Goal: Task Accomplishment & Management: Complete application form

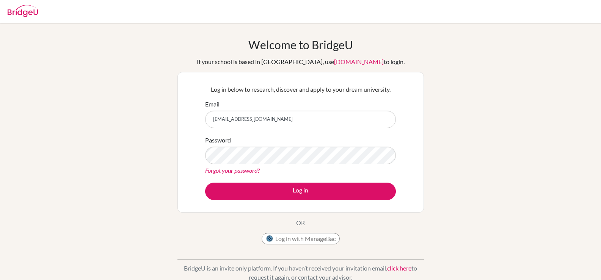
type input "yaviles@amschool.org"
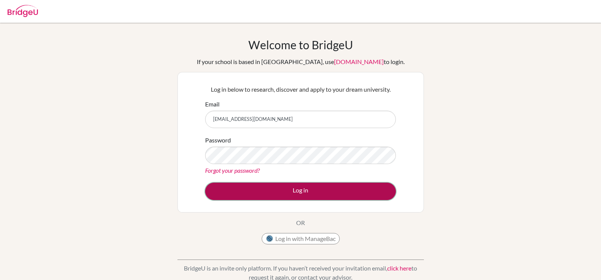
click at [266, 190] on button "Log in" at bounding box center [300, 191] width 191 height 17
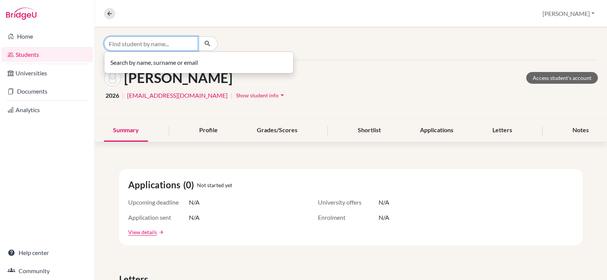
click at [117, 42] on input "Find student by name..." at bounding box center [151, 43] width 94 height 14
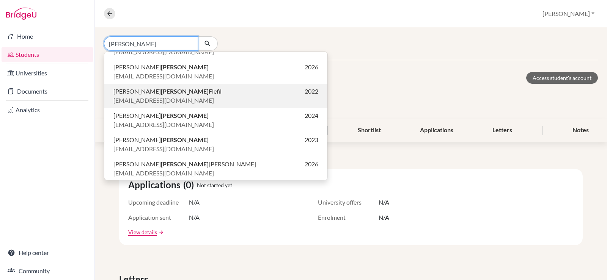
scroll to position [115, 0]
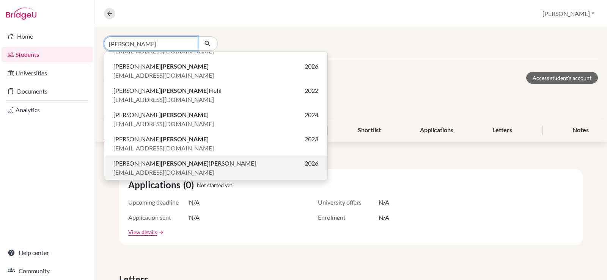
type input "[PERSON_NAME]"
click at [161, 163] on b "Faraj" at bounding box center [185, 163] width 48 height 7
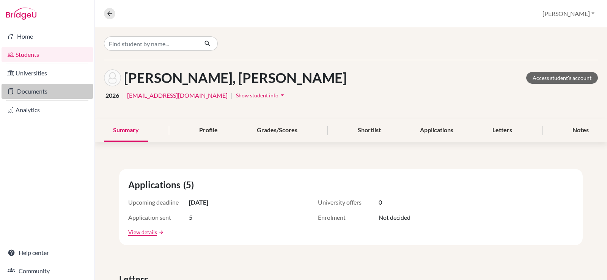
click at [29, 93] on link "Documents" at bounding box center [47, 91] width 91 height 15
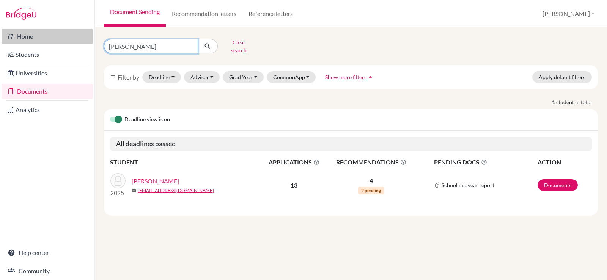
drag, startPoint x: 144, startPoint y: 41, endPoint x: 75, endPoint y: 42, distance: 69.1
click at [75, 42] on div "Home Students Universities Documents Analytics Help center Community Document S…" at bounding box center [303, 140] width 607 height 280
type input "faraj"
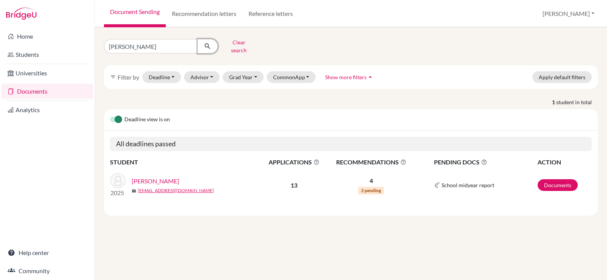
click at [209, 43] on icon "submit" at bounding box center [208, 46] width 8 height 8
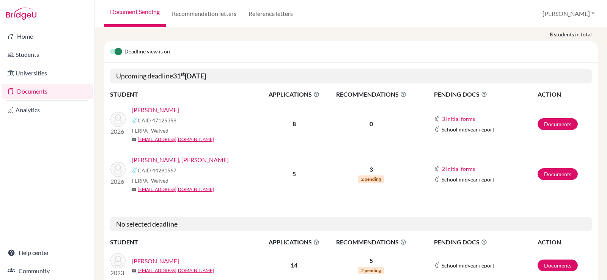
scroll to position [76, 0]
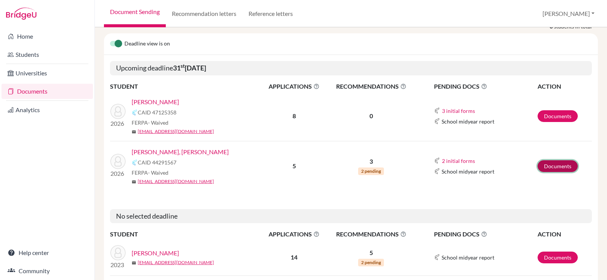
click at [552, 160] on link "Documents" at bounding box center [558, 166] width 40 height 12
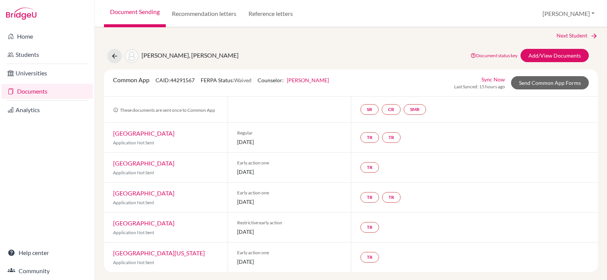
scroll to position [6, 0]
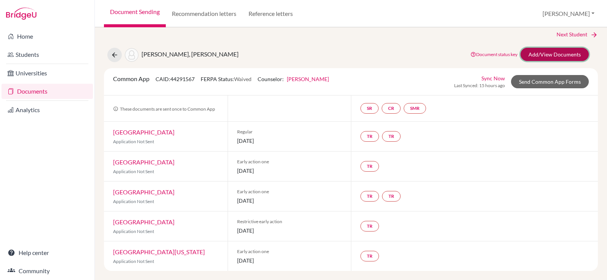
click at [539, 52] on link "Add/View Documents" at bounding box center [554, 54] width 68 height 13
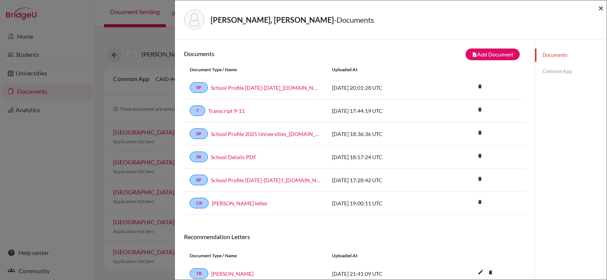
click at [600, 6] on span "×" at bounding box center [600, 7] width 5 height 11
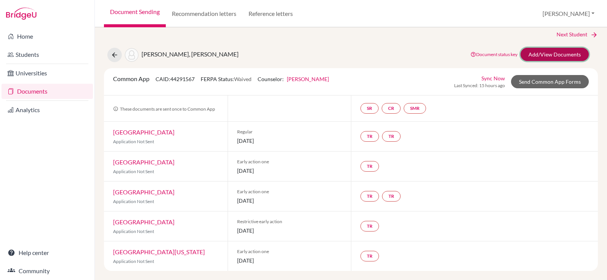
click at [550, 51] on link "Add/View Documents" at bounding box center [554, 54] width 68 height 13
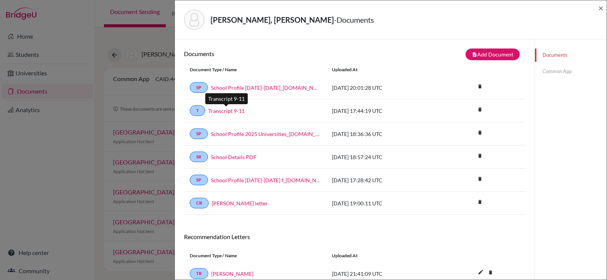
click at [220, 112] on link "Transcript 9-11" at bounding box center [226, 111] width 36 height 8
click at [227, 110] on link "Transcript 9-11" at bounding box center [226, 111] width 36 height 8
click at [554, 69] on link "Common App" at bounding box center [571, 71] width 72 height 13
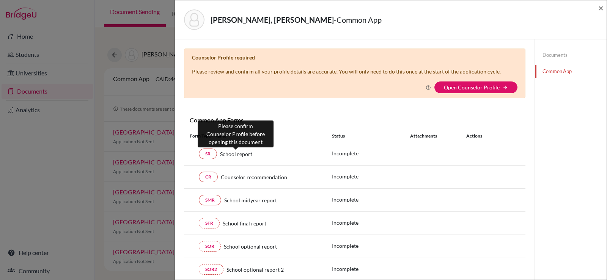
click at [240, 156] on span "School report" at bounding box center [236, 154] width 32 height 8
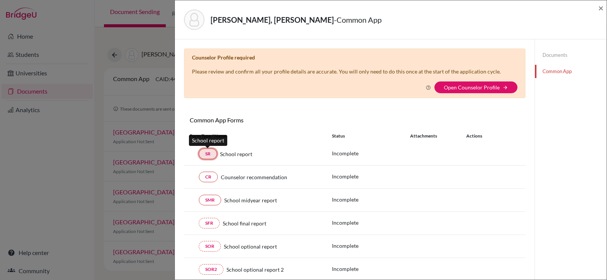
click at [201, 153] on link "SR" at bounding box center [208, 154] width 18 height 11
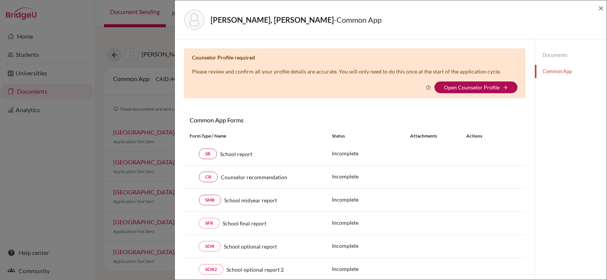
click at [469, 85] on link "Open Counselor Profile" at bounding box center [472, 87] width 56 height 6
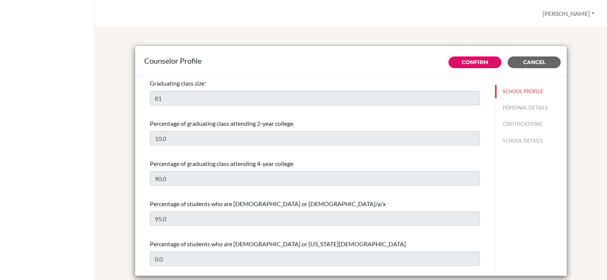
select select "0"
select select "350948"
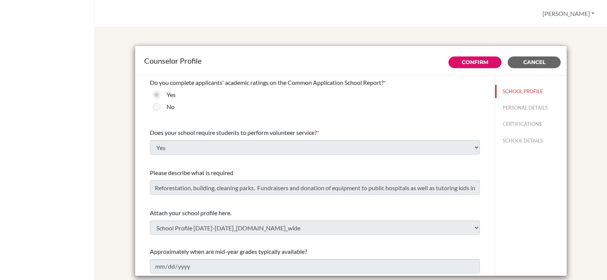
scroll to position [869, 0]
click at [465, 63] on link "Confirm" at bounding box center [475, 62] width 27 height 7
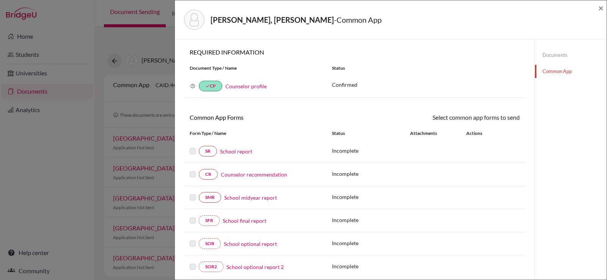
click at [241, 153] on link "School report" at bounding box center [236, 152] width 32 height 8
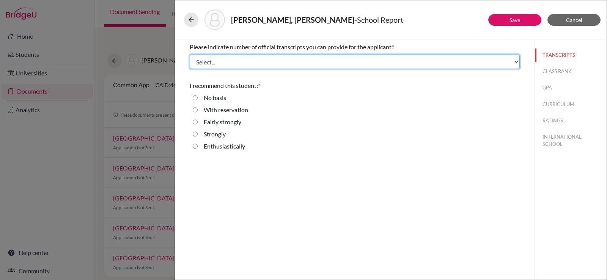
click at [214, 61] on select "Select... 1 2 3 4" at bounding box center [355, 62] width 330 height 14
select select "1"
click at [190, 55] on select "Select... 1 2 3 4" at bounding box center [355, 62] width 330 height 14
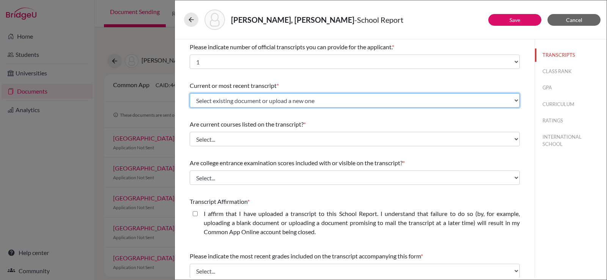
click at [217, 101] on select "Select existing document or upload a new one Transcript 9-11 Upload New File" at bounding box center [355, 100] width 330 height 14
select select "667165"
click at [190, 93] on select "Select existing document or upload a new one Transcript 9-11 Upload New File" at bounding box center [355, 100] width 330 height 14
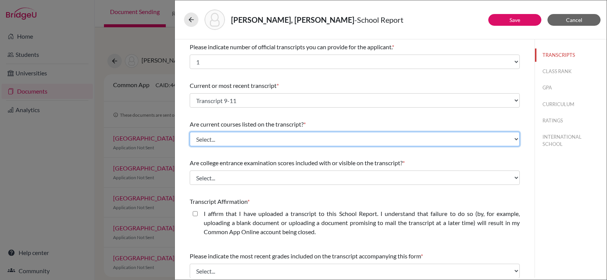
click at [205, 140] on select "Select... Yes No" at bounding box center [355, 139] width 330 height 14
select select "0"
click at [190, 132] on select "Select... Yes No" at bounding box center [355, 139] width 330 height 14
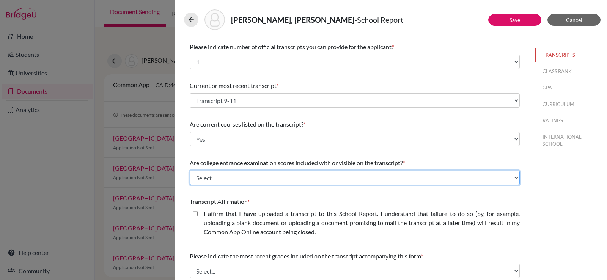
click at [237, 181] on select "Select... Yes No" at bounding box center [355, 178] width 330 height 14
select select "1"
click at [190, 171] on select "Select... Yes No" at bounding box center [355, 178] width 330 height 14
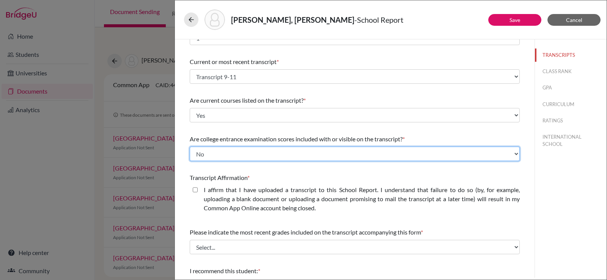
scroll to position [88, 0]
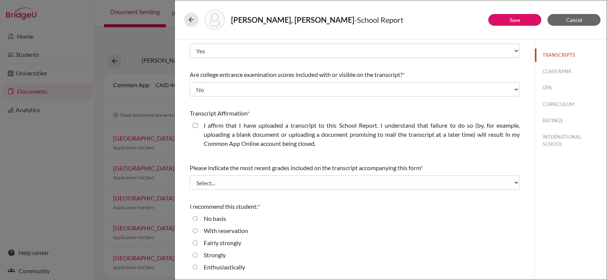
click at [196, 125] on closed\ "I affirm that I have uploaded a transcript to this School Report. I understand …" at bounding box center [195, 125] width 5 height 9
checkbox closed\ "true"
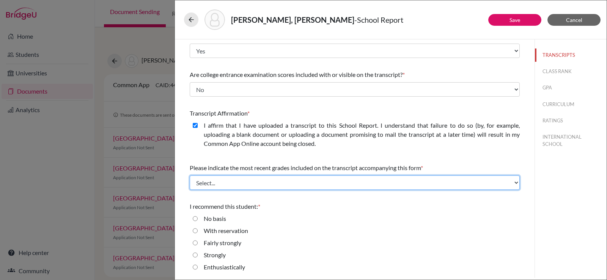
click at [247, 185] on select "Select... Final junior year grades 1st Quarter senior year grades 2nd Quarter/1…" at bounding box center [355, 183] width 330 height 14
select select "0"
click at [190, 176] on select "Select... Final junior year grades 1st Quarter senior year grades 2nd Quarter/1…" at bounding box center [355, 183] width 330 height 14
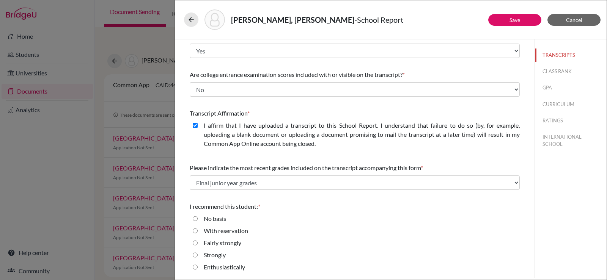
click at [197, 268] on input "Enthusiastically" at bounding box center [195, 267] width 5 height 9
radio input "true"
click at [548, 71] on button "CLASS RANK" at bounding box center [571, 71] width 72 height 13
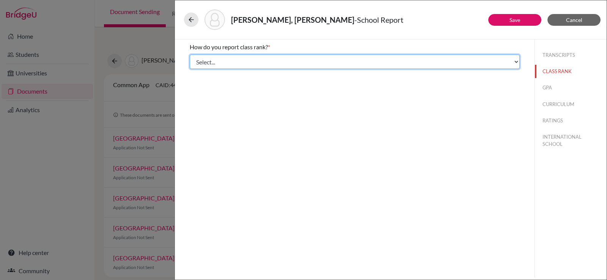
click at [514, 61] on select "Select... Exact Decile Quintile Quartile None" at bounding box center [355, 62] width 330 height 14
select select "5"
click at [190, 55] on select "Select... Exact Decile Quintile Quartile None" at bounding box center [355, 62] width 330 height 14
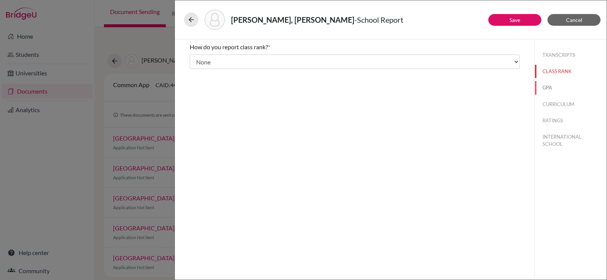
drag, startPoint x: 546, startPoint y: 88, endPoint x: 535, endPoint y: 88, distance: 11.0
click at [546, 88] on button "GPA" at bounding box center [571, 87] width 72 height 13
click at [196, 57] on input "Yes" at bounding box center [195, 59] width 5 height 9
radio input "true"
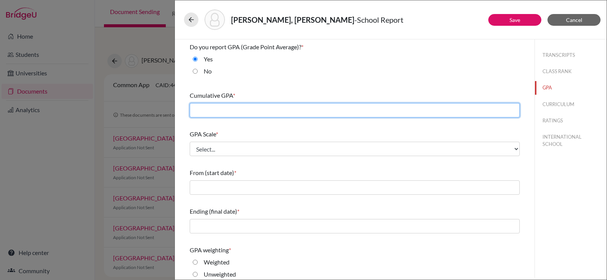
click at [204, 112] on input "text" at bounding box center [355, 110] width 330 height 14
type input "4.21"
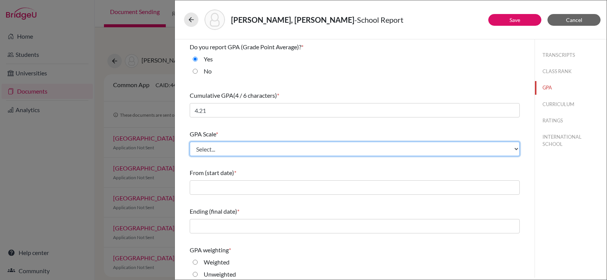
click at [198, 149] on select "Select... 4 5 6 7 8 9 10 11 12 13 14 15 16 17 18 19 20 100" at bounding box center [355, 149] width 330 height 14
select select "4"
click at [190, 142] on select "Select... 4 5 6 7 8 9 10 11 12 13 14 15 16 17 18 19 20 100" at bounding box center [355, 149] width 330 height 14
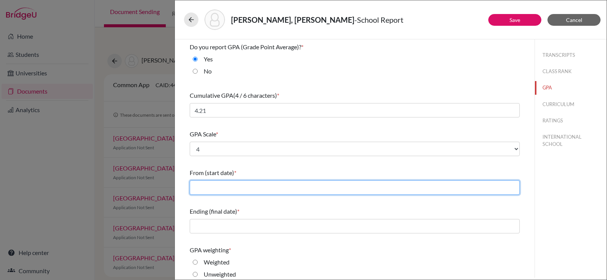
click at [192, 187] on input "text" at bounding box center [355, 188] width 330 height 14
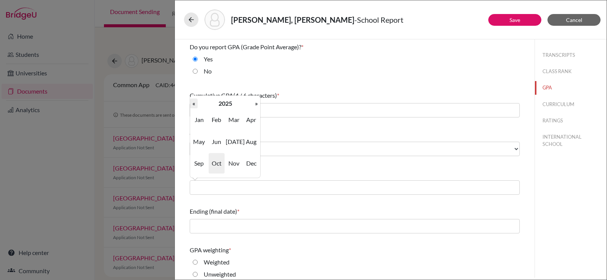
click at [194, 104] on th "«" at bounding box center [194, 104] width 8 height 10
click at [252, 142] on span "Aug" at bounding box center [251, 142] width 16 height 20
type input "08/2022"
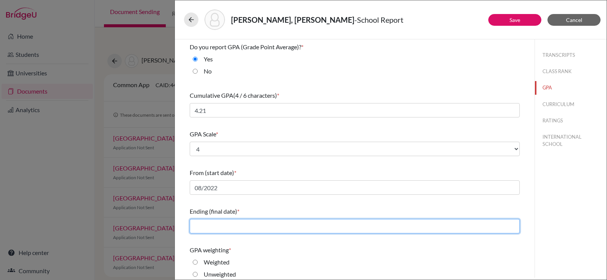
click at [201, 223] on input "text" at bounding box center [355, 226] width 330 height 14
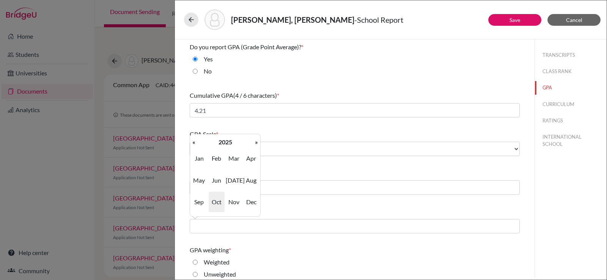
click at [199, 181] on span "May" at bounding box center [199, 180] width 16 height 20
type input "05/2025"
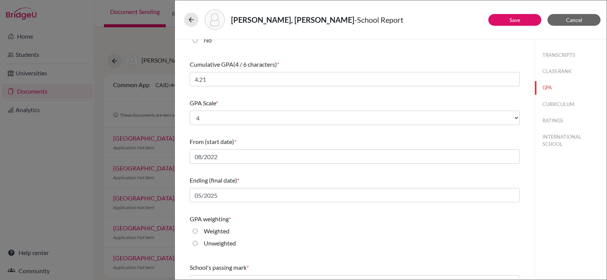
scroll to position [85, 0]
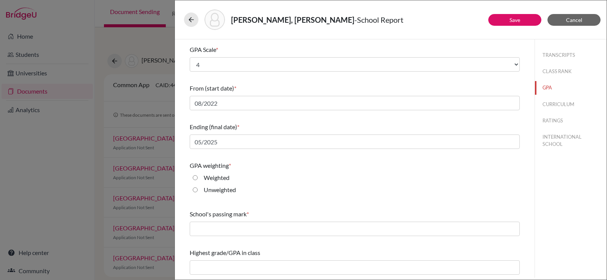
click at [195, 179] on input "Weighted" at bounding box center [195, 177] width 5 height 9
radio input "true"
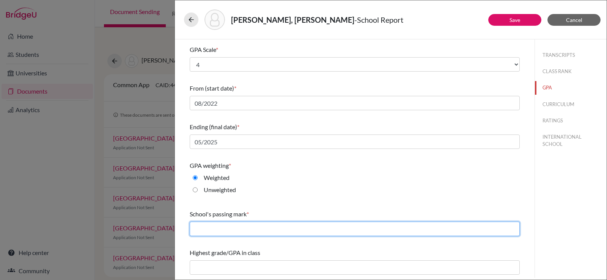
click at [204, 232] on input "text" at bounding box center [355, 229] width 330 height 14
type input "70"
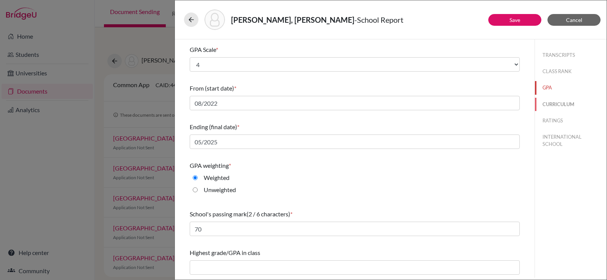
click at [551, 103] on button "CURRICULUM" at bounding box center [571, 104] width 72 height 13
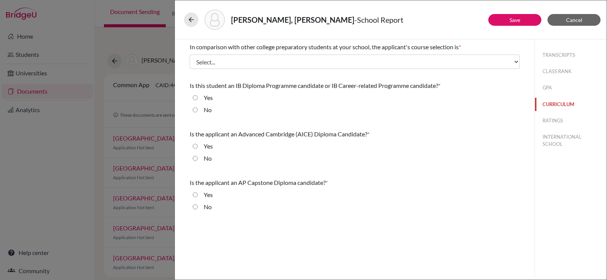
scroll to position [0, 0]
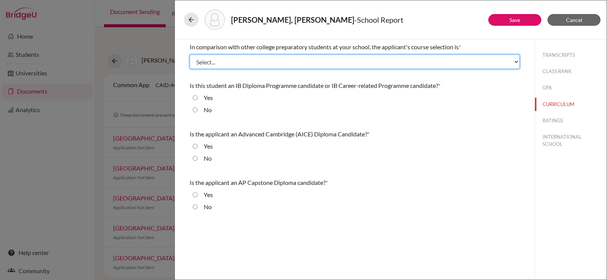
click at [381, 60] on select "Select... Less than demanding Average Demanding Very demanding Most demanding P…" at bounding box center [355, 62] width 330 height 14
select select "4"
click at [190, 55] on select "Select... Less than demanding Average Demanding Very demanding Most demanding P…" at bounding box center [355, 62] width 330 height 14
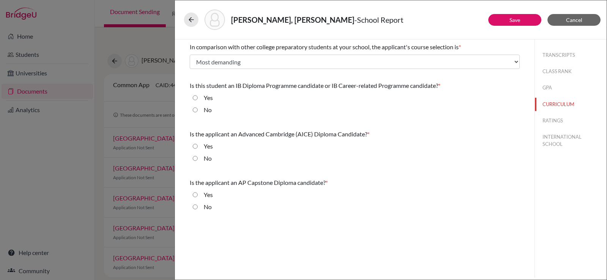
click at [194, 97] on input "Yes" at bounding box center [195, 97] width 5 height 9
radio input "true"
click at [194, 160] on input "No" at bounding box center [195, 158] width 5 height 9
radio input "true"
click at [195, 209] on input "No" at bounding box center [195, 207] width 5 height 9
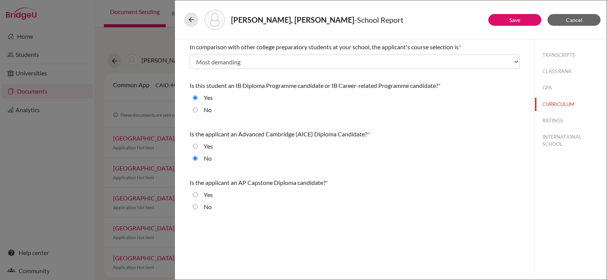
radio input "true"
click at [557, 119] on button "RATINGS" at bounding box center [571, 120] width 72 height 13
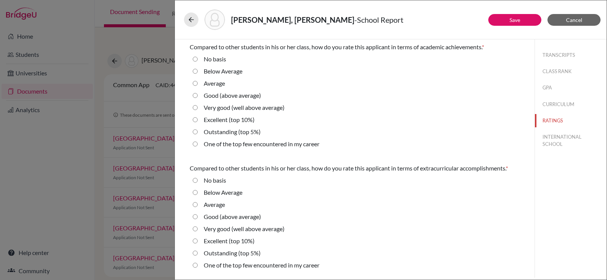
click at [196, 131] on 5\%\) "Outstanding (top 5%)" at bounding box center [195, 131] width 5 height 9
radio 5\%\) "true"
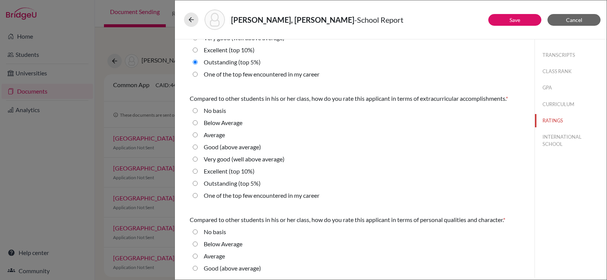
scroll to position [76, 0]
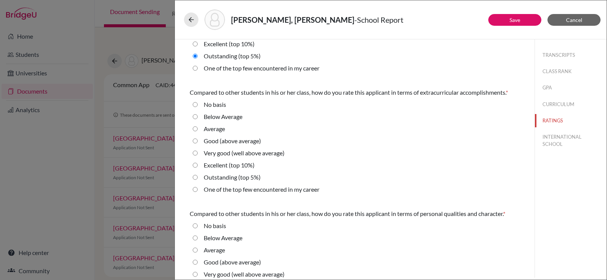
click at [195, 177] on 5\%\) "Outstanding (top 5%)" at bounding box center [195, 177] width 5 height 9
radio 5\%\) "true"
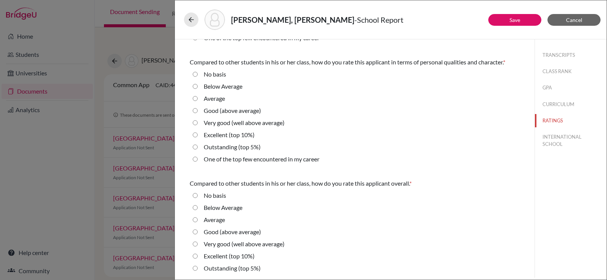
click at [196, 148] on 5\%\) "Outstanding (top 5%)" at bounding box center [195, 147] width 5 height 9
radio 5\%\) "true"
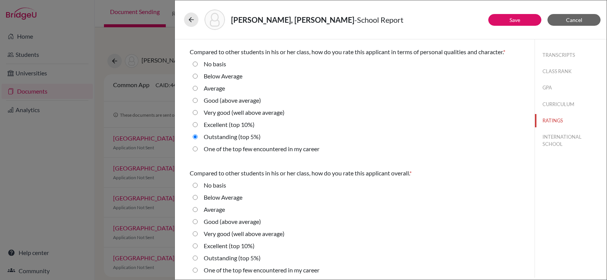
scroll to position [241, 0]
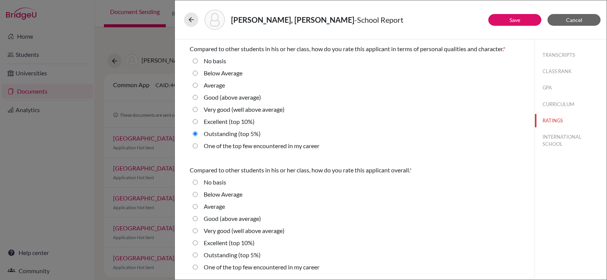
click at [196, 255] on 5\%\) "Outstanding (top 5%)" at bounding box center [195, 255] width 5 height 9
radio 5\%\) "true"
click at [557, 138] on button "INTERNATIONAL SCHOOL" at bounding box center [571, 141] width 72 height 20
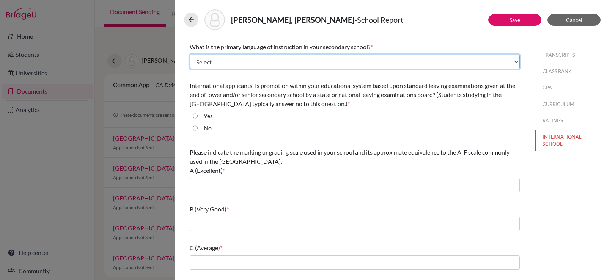
click at [226, 63] on select "Select... Albanian Arabic Armenian Assamese Azerbaijani Belarusian Bengali Bulg…" at bounding box center [355, 62] width 330 height 14
select select "14"
click at [190, 55] on select "Select... Albanian Arabic Armenian Assamese Azerbaijani Belarusian Bengali Bulg…" at bounding box center [355, 62] width 330 height 14
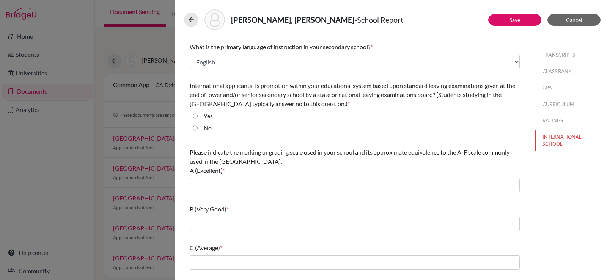
click at [199, 128] on div "No" at bounding box center [205, 130] width 14 height 12
click at [195, 128] on input "No" at bounding box center [195, 128] width 5 height 9
radio input "true"
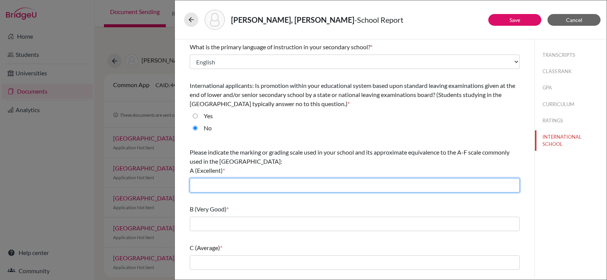
click at [198, 180] on input "text" at bounding box center [355, 185] width 330 height 14
type input "93-100"
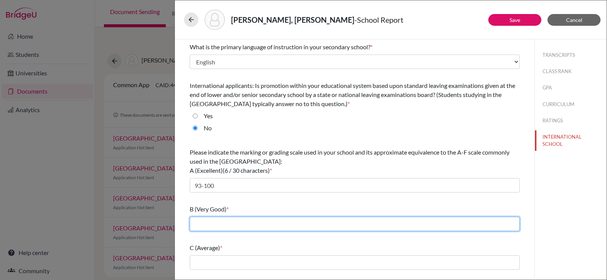
click at [202, 226] on input "text" at bounding box center [355, 224] width 330 height 14
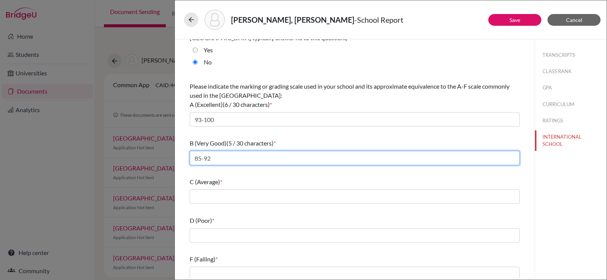
scroll to position [72, 0]
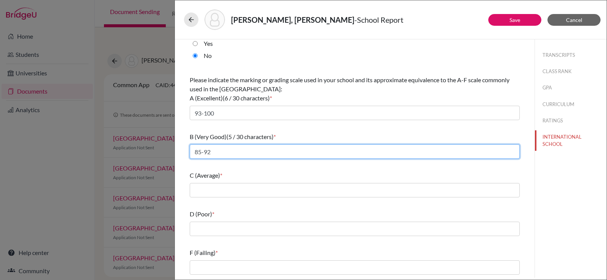
type input "85-92"
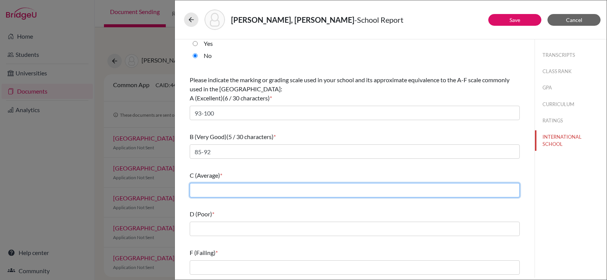
click at [196, 197] on input "text" at bounding box center [355, 190] width 330 height 14
type input "77-84"
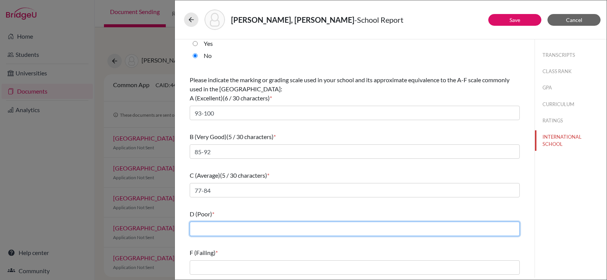
click at [202, 230] on input "text" at bounding box center [355, 229] width 330 height 14
type input "70-76"
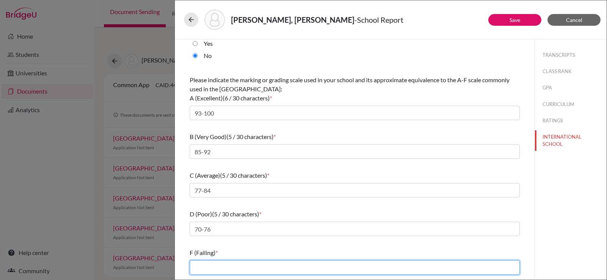
click at [197, 264] on input "text" at bounding box center [355, 268] width 330 height 14
type input "0-69"
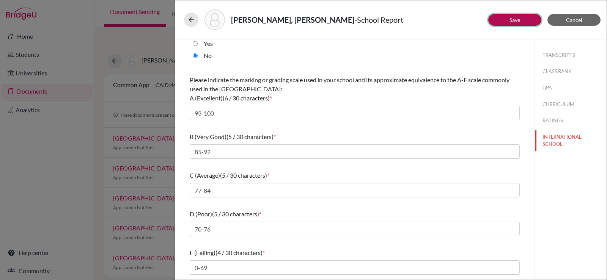
click at [518, 16] on button "Save" at bounding box center [514, 20] width 53 height 12
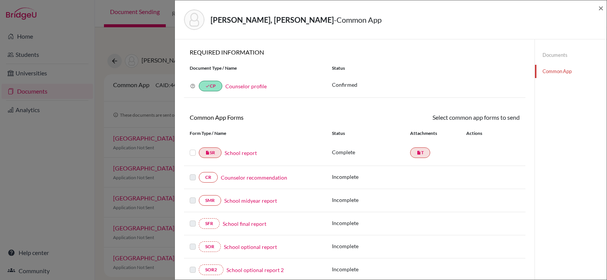
click at [244, 153] on link "School report" at bounding box center [241, 153] width 32 height 8
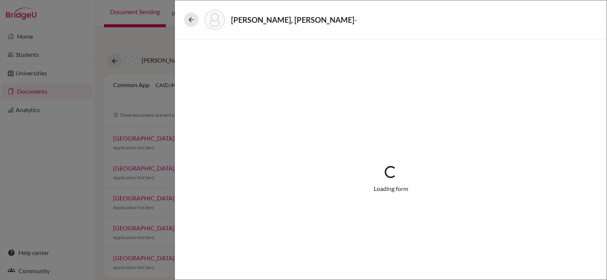
select select "1"
select select "667165"
select select "0"
select select "1"
select select "0"
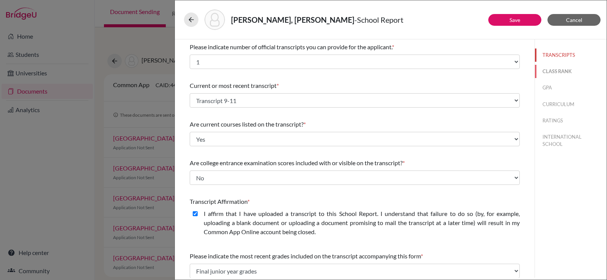
click at [546, 71] on button "CLASS RANK" at bounding box center [571, 71] width 72 height 13
select select "5"
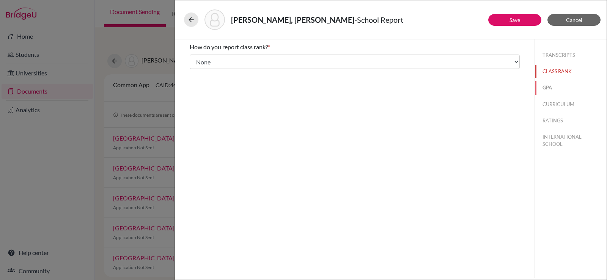
click at [548, 90] on button "GPA" at bounding box center [571, 87] width 72 height 13
type input "4.21"
select select "4"
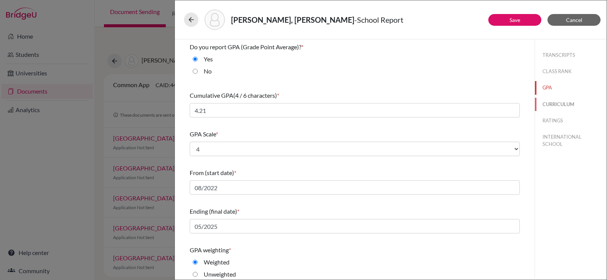
click at [547, 104] on button "CURRICULUM" at bounding box center [571, 104] width 72 height 13
select select "4"
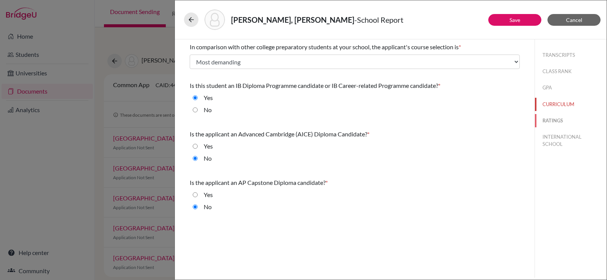
click at [549, 121] on button "RATINGS" at bounding box center [571, 120] width 72 height 13
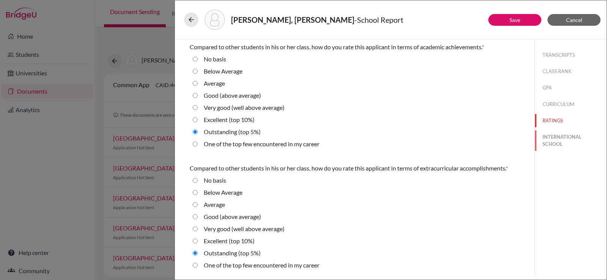
click at [554, 140] on button "INTERNATIONAL SCHOOL" at bounding box center [571, 141] width 72 height 20
radio Average "true"
select select "14"
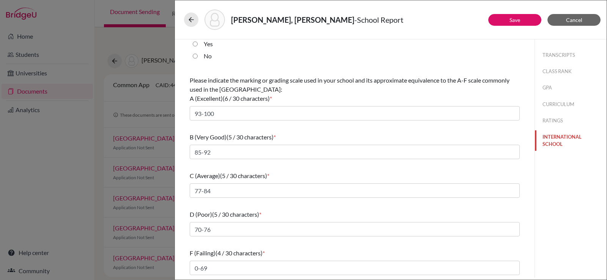
scroll to position [72, 0]
click at [522, 17] on button "Save" at bounding box center [514, 20] width 53 height 12
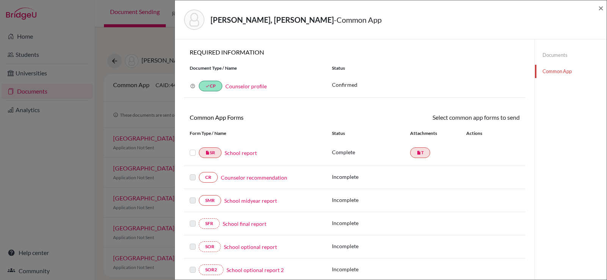
click at [193, 148] on label at bounding box center [193, 148] width 6 height 0
click at [0, 0] on input "checkbox" at bounding box center [0, 0] width 0 height 0
click at [500, 115] on link "Send" at bounding box center [503, 119] width 31 height 12
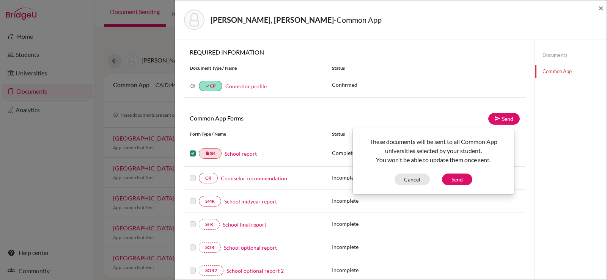
click at [454, 172] on div "These documents will be sent to all Common App universities selected by your st…" at bounding box center [433, 161] width 160 height 48
click at [454, 178] on button "Send" at bounding box center [457, 180] width 30 height 12
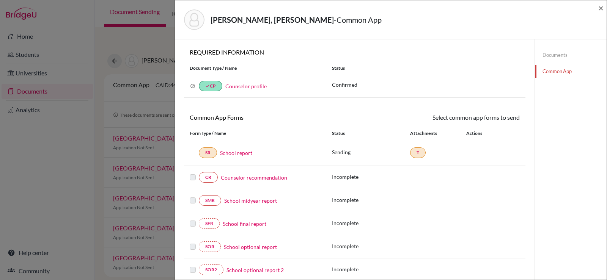
click at [258, 176] on link "Counselor recommendation" at bounding box center [254, 178] width 66 height 8
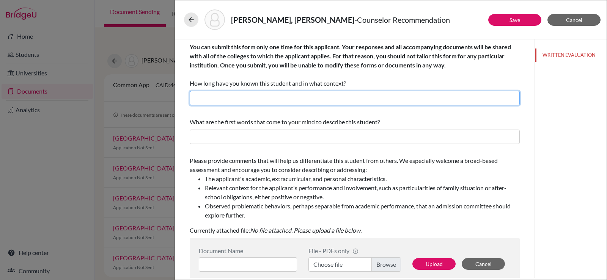
click at [265, 98] on input "text" at bounding box center [355, 98] width 330 height 14
type input "Four years as her counselor"
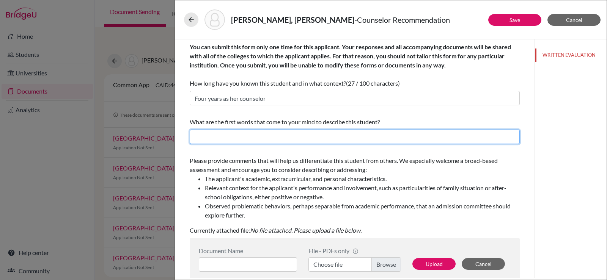
click at [220, 144] on div "What are the first words that come to your mind to describe this student?" at bounding box center [355, 131] width 330 height 33
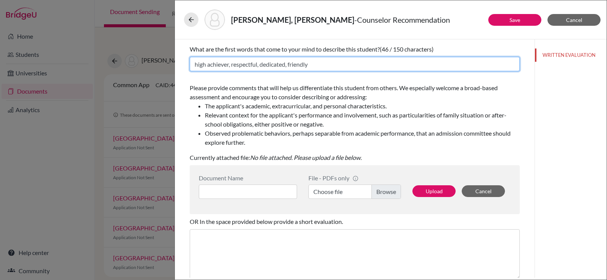
scroll to position [76, 0]
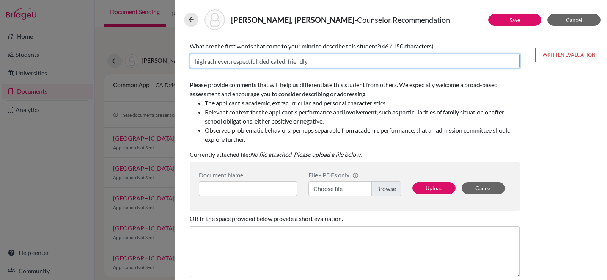
type input "high achiever, respectful, dedicated, friendly"
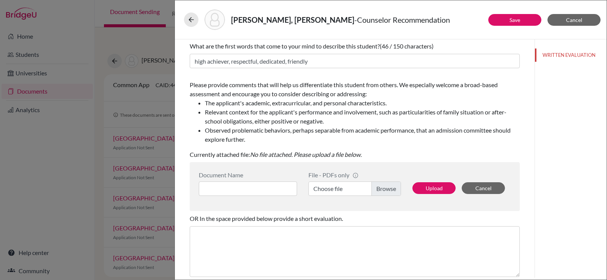
click at [376, 190] on label "Choose file" at bounding box center [354, 189] width 93 height 14
click at [376, 190] on input "Choose file" at bounding box center [354, 189] width 93 height 14
click at [574, 20] on span "Cancel" at bounding box center [574, 20] width 16 height 6
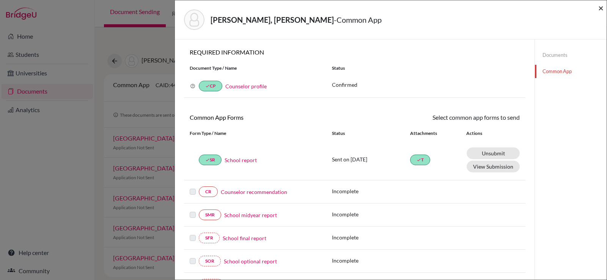
click at [600, 9] on span "×" at bounding box center [600, 7] width 5 height 11
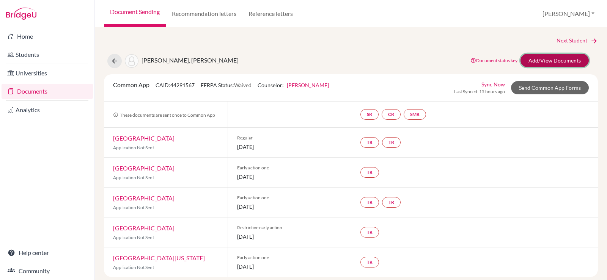
click at [535, 61] on link "Add/View Documents" at bounding box center [554, 60] width 68 height 13
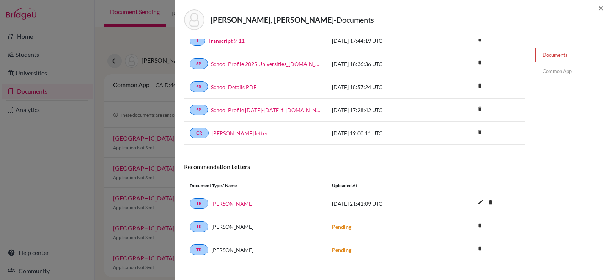
scroll to position [79, 0]
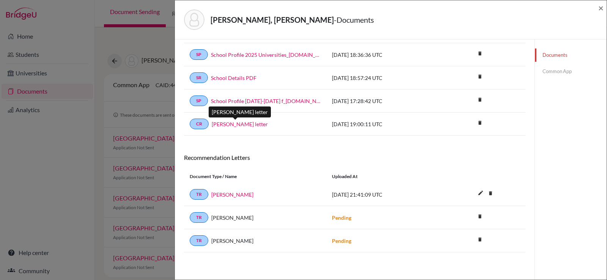
click at [245, 122] on link "Mr. Swanson's letter" at bounding box center [240, 124] width 56 height 8
click at [541, 70] on link "Common App" at bounding box center [571, 71] width 72 height 13
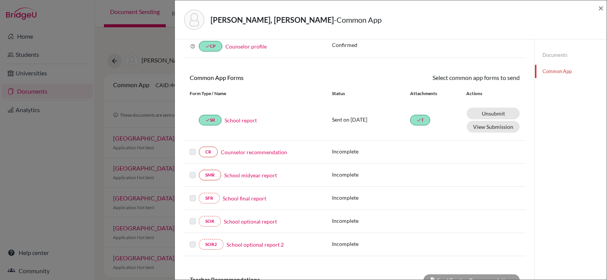
scroll to position [79, 0]
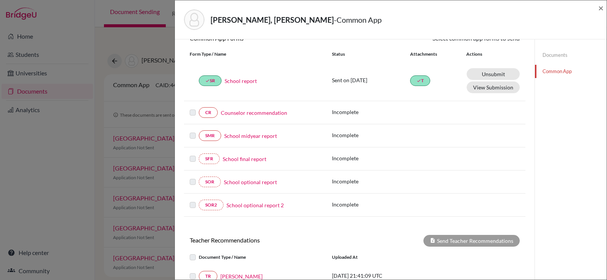
click at [269, 113] on link "Counselor recommendation" at bounding box center [254, 113] width 66 height 8
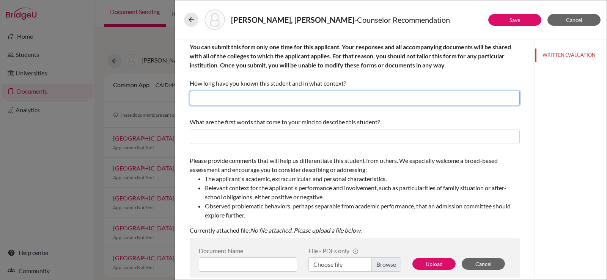
click at [216, 96] on input "text" at bounding box center [355, 98] width 330 height 14
type input "Three years as her counselor"
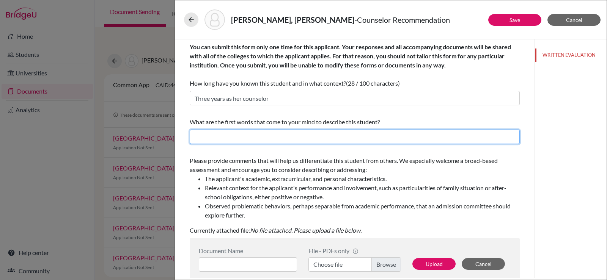
click at [214, 137] on input "text" at bounding box center [355, 137] width 330 height 14
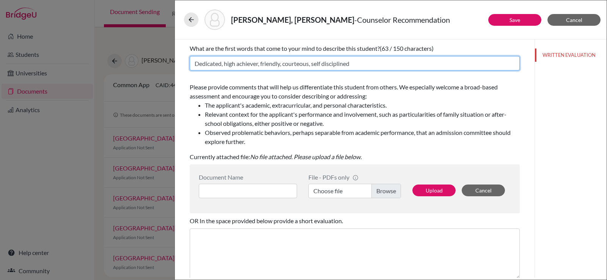
scroll to position [76, 0]
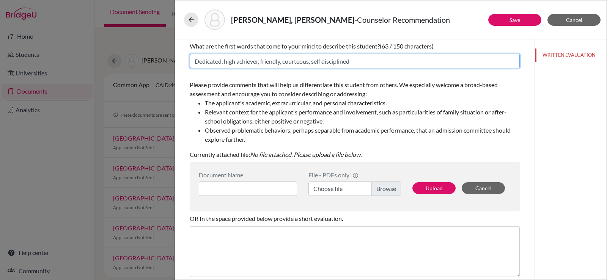
type input "Dedicated, high achiever, friendly, courteous, self disciplined"
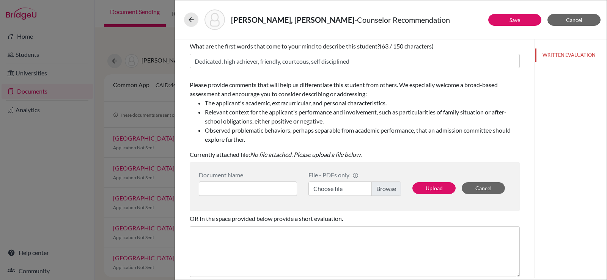
click at [385, 188] on label "Choose file" at bounding box center [354, 189] width 93 height 14
click at [385, 188] on input "Choose file" at bounding box center [354, 189] width 93 height 14
click at [216, 190] on input at bounding box center [248, 189] width 98 height 14
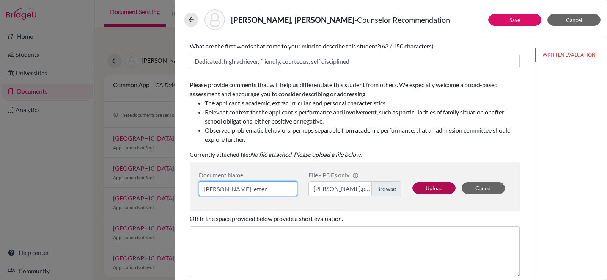
type input "Mr. Swanson's letter"
click at [434, 188] on button "Upload" at bounding box center [433, 188] width 43 height 12
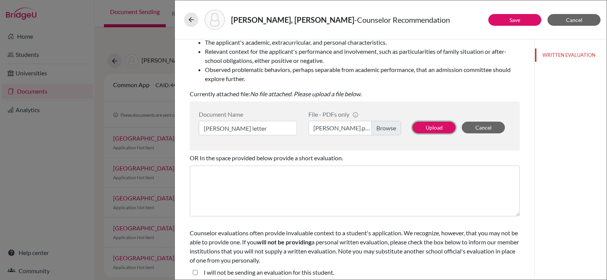
scroll to position [142, 0]
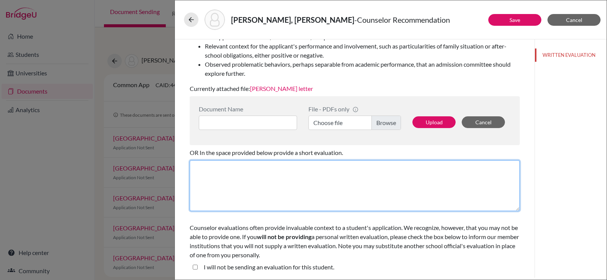
click at [215, 179] on textarea at bounding box center [355, 185] width 330 height 51
type textarea "I support the principal's letter of recommendation."
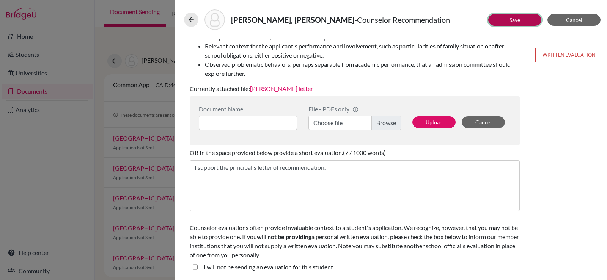
click at [517, 19] on link "Save" at bounding box center [514, 20] width 11 height 6
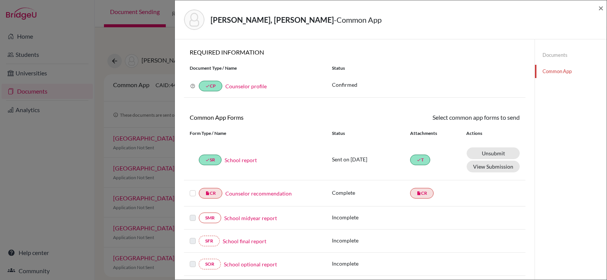
click at [189, 193] on div "insert_drive_file CR Counselor recommendation" at bounding box center [255, 193] width 142 height 11
click at [193, 189] on label at bounding box center [193, 189] width 6 height 0
click at [0, 0] on input "checkbox" at bounding box center [0, 0] width 0 height 0
click at [498, 117] on link "Send" at bounding box center [503, 119] width 31 height 12
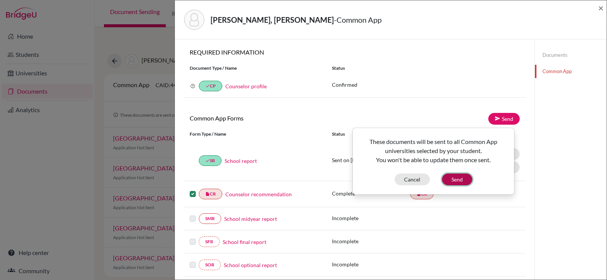
click at [462, 179] on button "Send" at bounding box center [457, 180] width 30 height 12
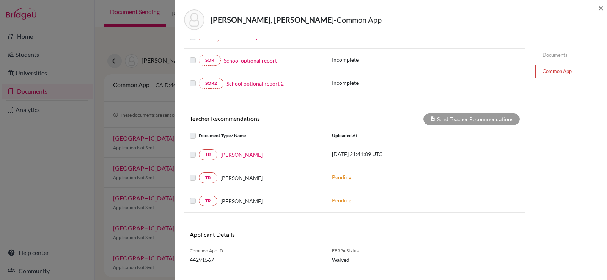
scroll to position [220, 0]
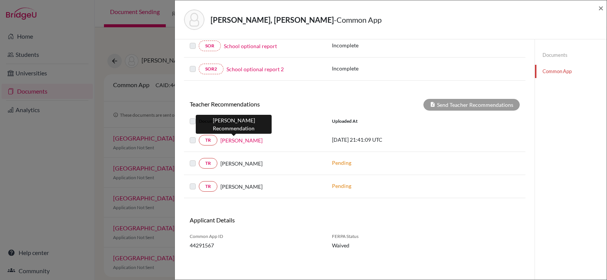
click at [230, 140] on link "Angel Ulloa" at bounding box center [241, 141] width 42 height 8
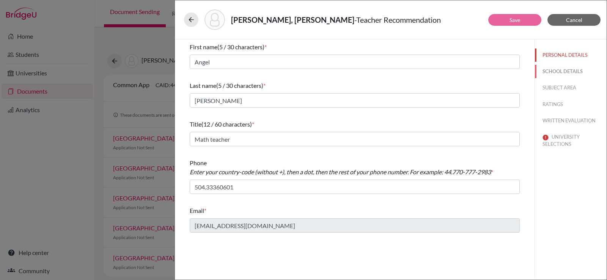
click at [573, 71] on button "SCHOOL DETAILS" at bounding box center [571, 71] width 72 height 13
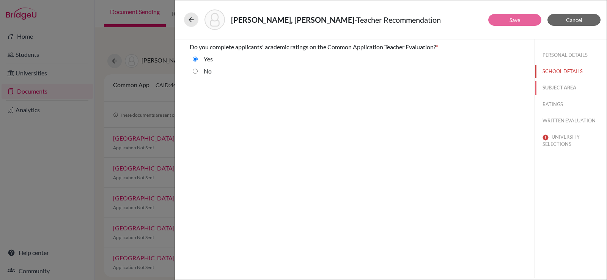
click at [567, 85] on button "SUBJECT AREA" at bounding box center [571, 87] width 72 height 13
select select "0"
click at [555, 100] on button "RATINGS" at bounding box center [571, 104] width 72 height 13
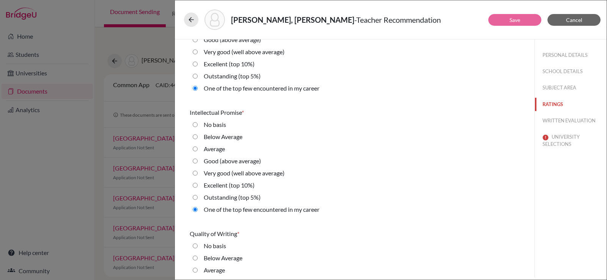
scroll to position [76, 0]
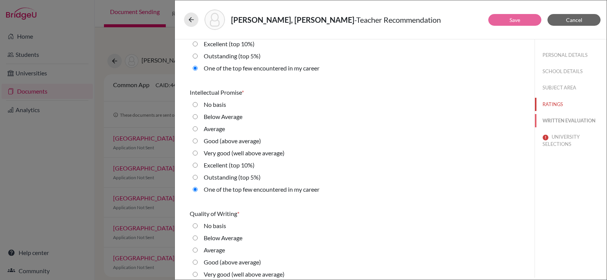
click at [552, 119] on button "WRITTEN EVALUATION" at bounding box center [571, 120] width 72 height 13
radio Average "true"
radio input "true"
radio average\) "true"
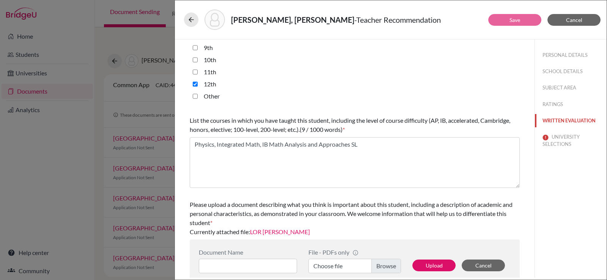
scroll to position [190, 0]
click at [555, 137] on button "UNIVERSITY SELECTIONS" at bounding box center [571, 141] width 72 height 20
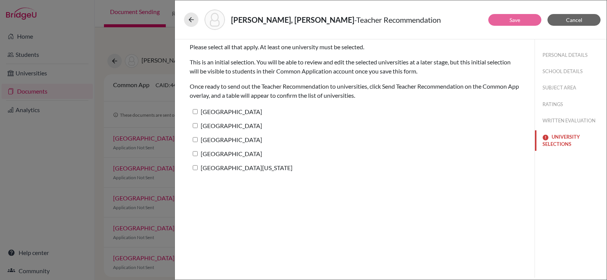
scroll to position [0, 0]
click at [196, 112] on input "University of Chicago" at bounding box center [195, 111] width 5 height 5
checkbox input "true"
click at [196, 124] on input "Boston College" at bounding box center [195, 125] width 5 height 5
checkbox input "true"
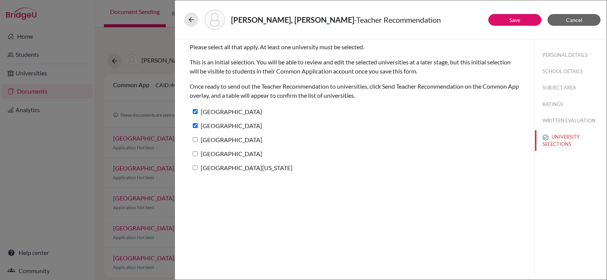
click at [195, 141] on input "University of Notre Dame" at bounding box center [195, 139] width 5 height 5
checkbox input "true"
click at [193, 154] on input "Babson College" at bounding box center [195, 153] width 5 height 5
checkbox input "true"
click at [194, 168] on input "University of Virginia" at bounding box center [195, 167] width 5 height 5
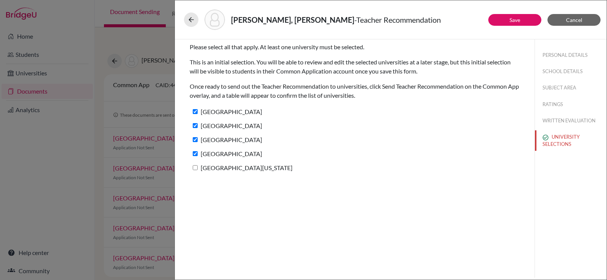
checkbox input "true"
click at [518, 22] on link "Save" at bounding box center [514, 20] width 11 height 6
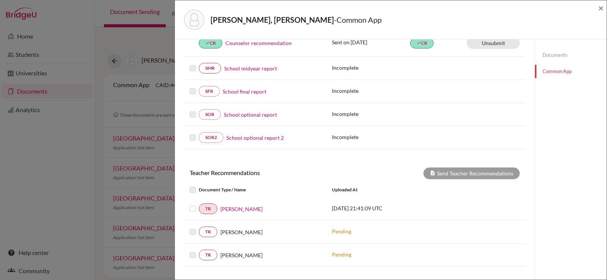
scroll to position [152, 0]
click at [199, 204] on label at bounding box center [199, 204] width 0 height 0
click at [0, 0] on input "checkbox" at bounding box center [0, 0] width 0 height 0
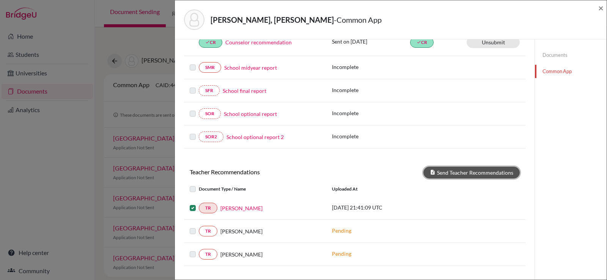
click at [492, 174] on button "Send Teacher Recommendations" at bounding box center [471, 173] width 96 height 12
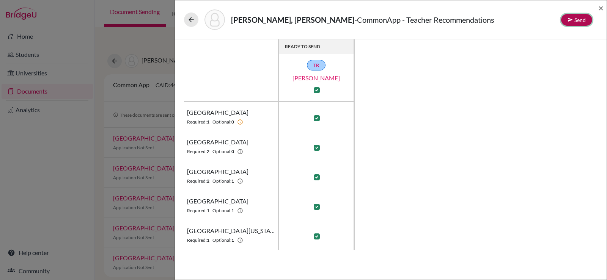
click at [578, 18] on button "Send" at bounding box center [576, 20] width 31 height 12
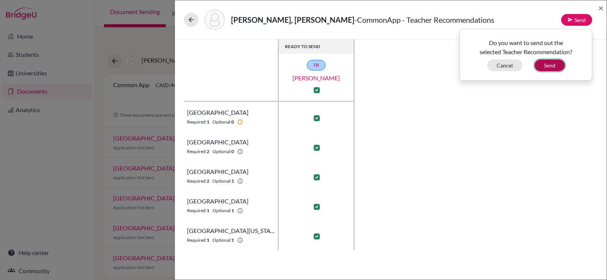
click at [547, 64] on button "Send" at bounding box center [550, 66] width 30 height 12
checkbox input "false"
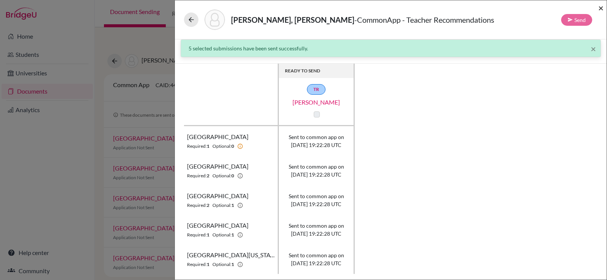
click at [600, 7] on span "×" at bounding box center [600, 7] width 5 height 11
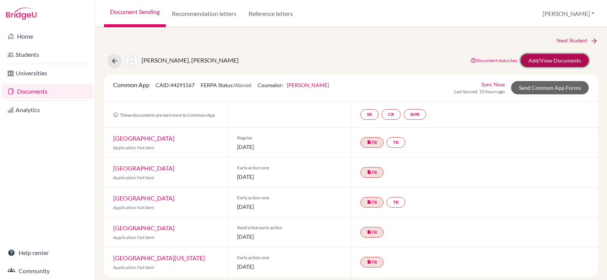
click at [531, 59] on link "Add/View Documents" at bounding box center [554, 60] width 68 height 13
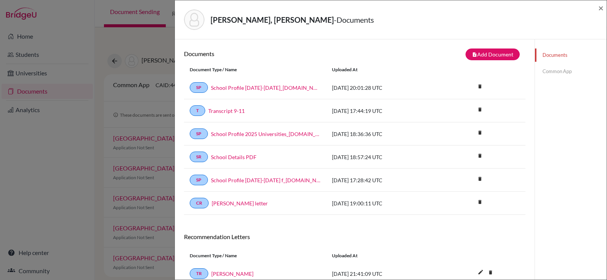
click at [559, 71] on link "Common App" at bounding box center [571, 71] width 72 height 13
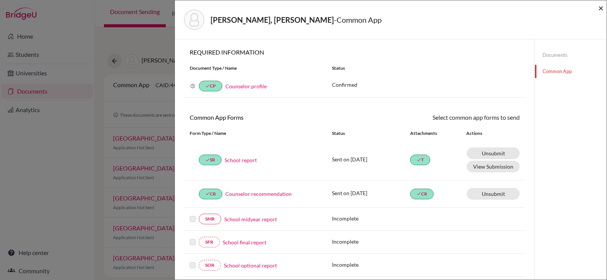
click at [602, 9] on span "×" at bounding box center [600, 7] width 5 height 11
